Goal: Check status: Check status

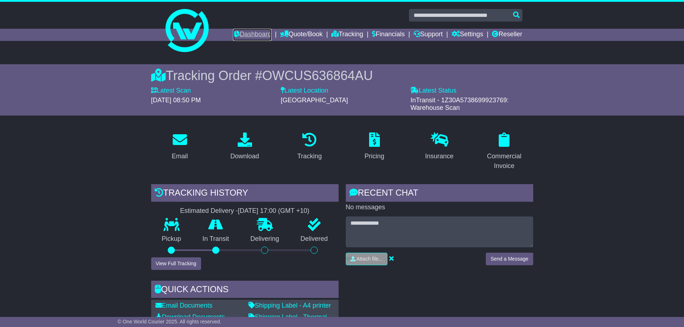
click at [233, 34] on link "Dashboard" at bounding box center [252, 35] width 38 height 12
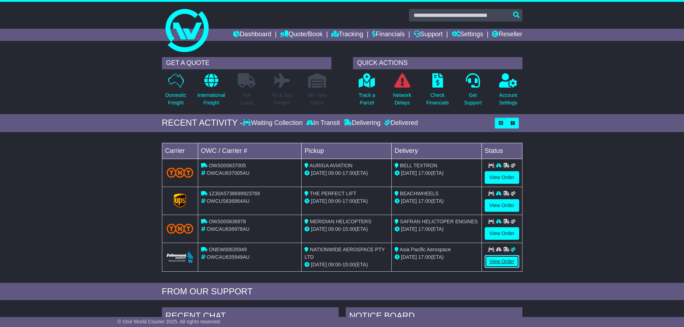
click at [509, 260] on link "View Order" at bounding box center [502, 261] width 34 height 13
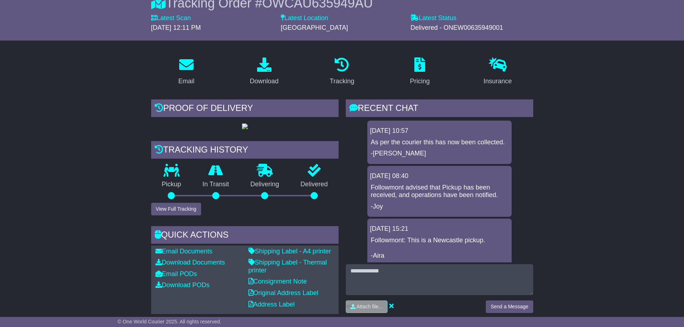
scroll to position [180, 0]
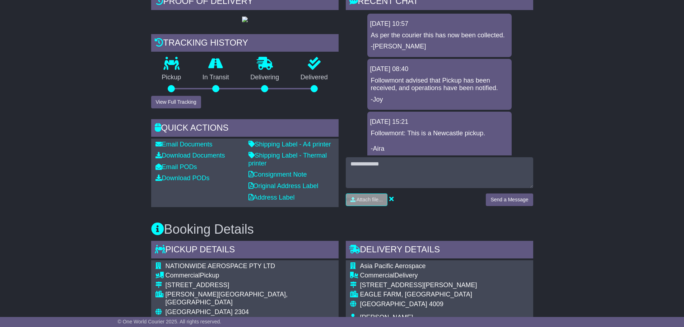
click at [167, 96] on div "Pickup" at bounding box center [171, 76] width 41 height 39
click at [167, 108] on div "Tracking history Pickup In Transit Problem Unknown Delivering Delivered View Fu…" at bounding box center [244, 71] width 187 height 74
click at [13, 97] on div "Email Download Tracking Pricing Insurance" at bounding box center [342, 328] width 684 height 769
click at [180, 108] on button "View Full Tracking" at bounding box center [176, 102] width 50 height 13
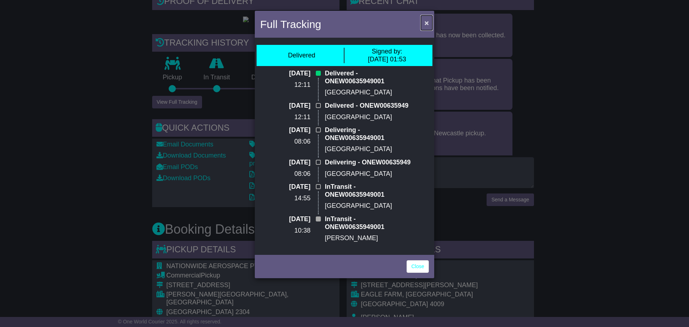
click at [423, 24] on button "×" at bounding box center [426, 22] width 11 height 15
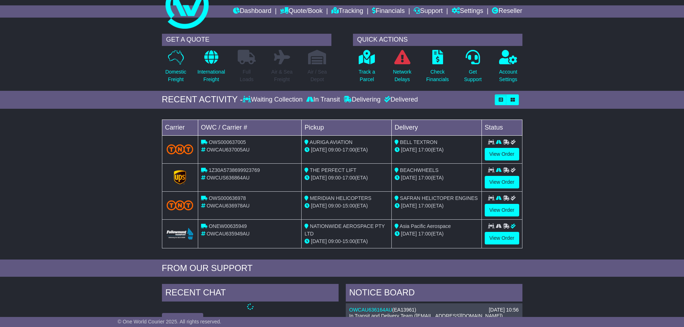
scroll to position [36, 0]
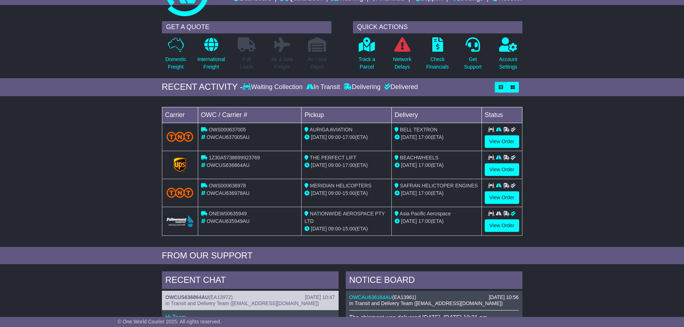
drag, startPoint x: 408, startPoint y: 219, endPoint x: 435, endPoint y: 221, distance: 27.0
click at [435, 221] on div "26 Aug 17:00 (ETA)" at bounding box center [437, 222] width 84 height 8
click at [431, 224] on div "26 Aug 17:00 (ETA)" at bounding box center [437, 222] width 84 height 8
click at [465, 225] on div "26 Aug 17:00 (ETA)" at bounding box center [437, 222] width 84 height 8
drag, startPoint x: 375, startPoint y: 230, endPoint x: 325, endPoint y: 219, distance: 51.5
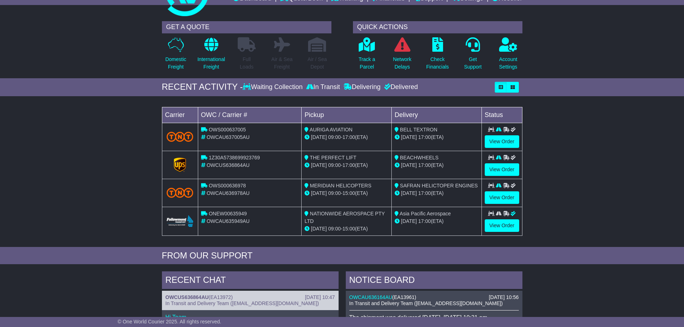
click at [307, 216] on td "NATIONWIDE AEROSPACE PTY LTD 20 Aug 09:00 - 15:00 (ETA)" at bounding box center [347, 221] width 90 height 29
click at [339, 221] on div "NATIONWIDE AEROSPACE PTY LTD" at bounding box center [346, 217] width 84 height 15
drag, startPoint x: 450, startPoint y: 196, endPoint x: 173, endPoint y: 188, distance: 277.3
click at [173, 188] on tr "OWS000636978 OWCAU636978AU MERIDIAN HELICOPTERS 22 Aug 09:00 - 15:00 (ETA) SAFR…" at bounding box center [342, 193] width 360 height 28
click at [122, 188] on div "Loading... No bookings found Carrier OWC / Carrier # Pickup Delivery Status OWS…" at bounding box center [342, 173] width 684 height 147
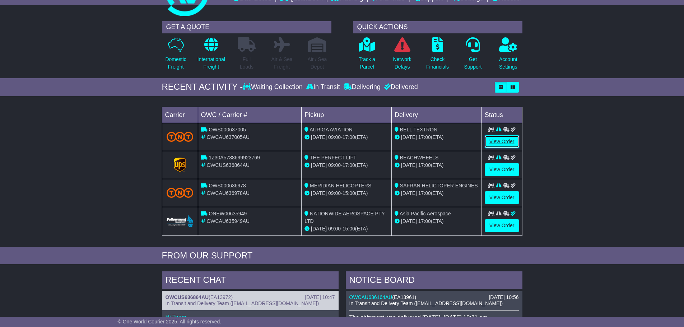
click at [493, 143] on link "View Order" at bounding box center [502, 141] width 34 height 13
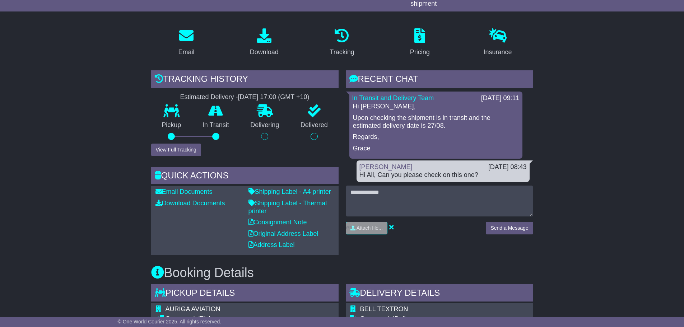
scroll to position [108, 0]
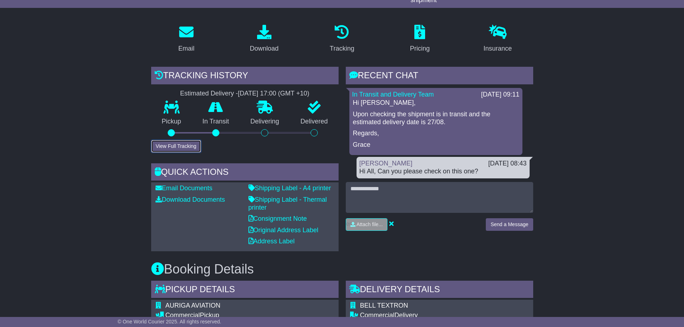
click at [172, 152] on button "View Full Tracking" at bounding box center [176, 146] width 50 height 13
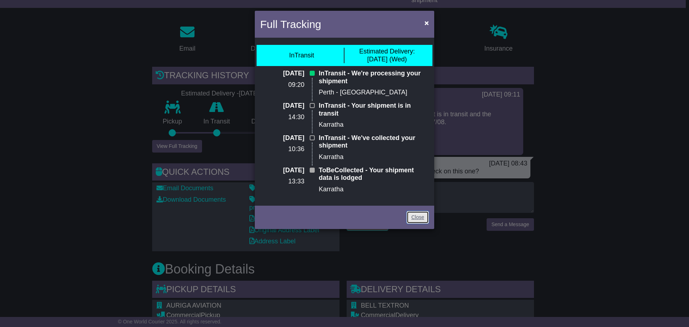
click at [413, 215] on link "Close" at bounding box center [418, 217] width 22 height 13
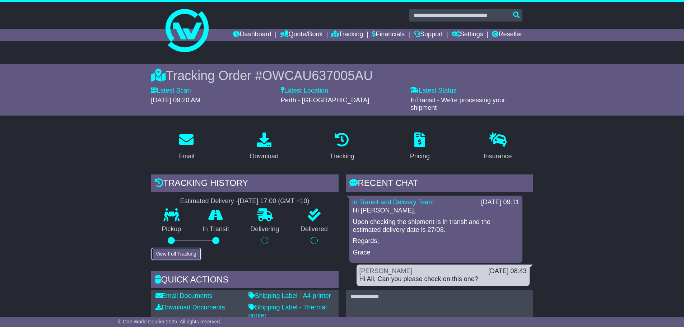
scroll to position [144, 0]
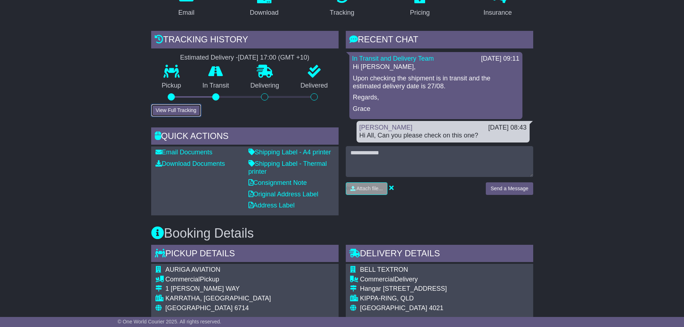
click at [179, 110] on button "View Full Tracking" at bounding box center [176, 110] width 50 height 13
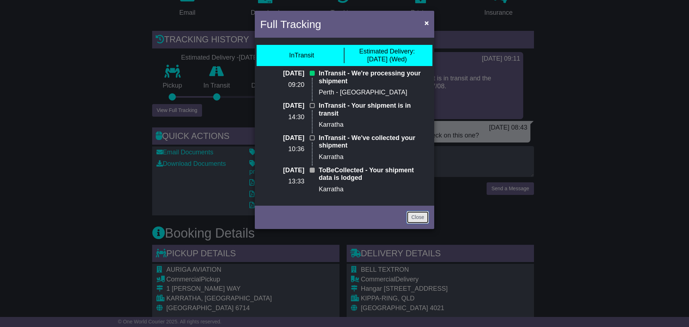
click at [426, 218] on link "Close" at bounding box center [418, 217] width 22 height 13
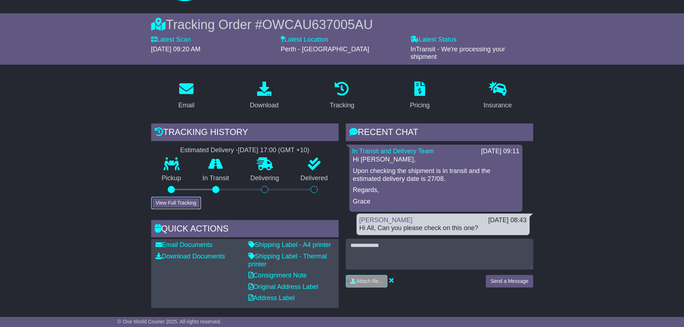
scroll to position [0, 0]
